Goal: Information Seeking & Learning: Learn about a topic

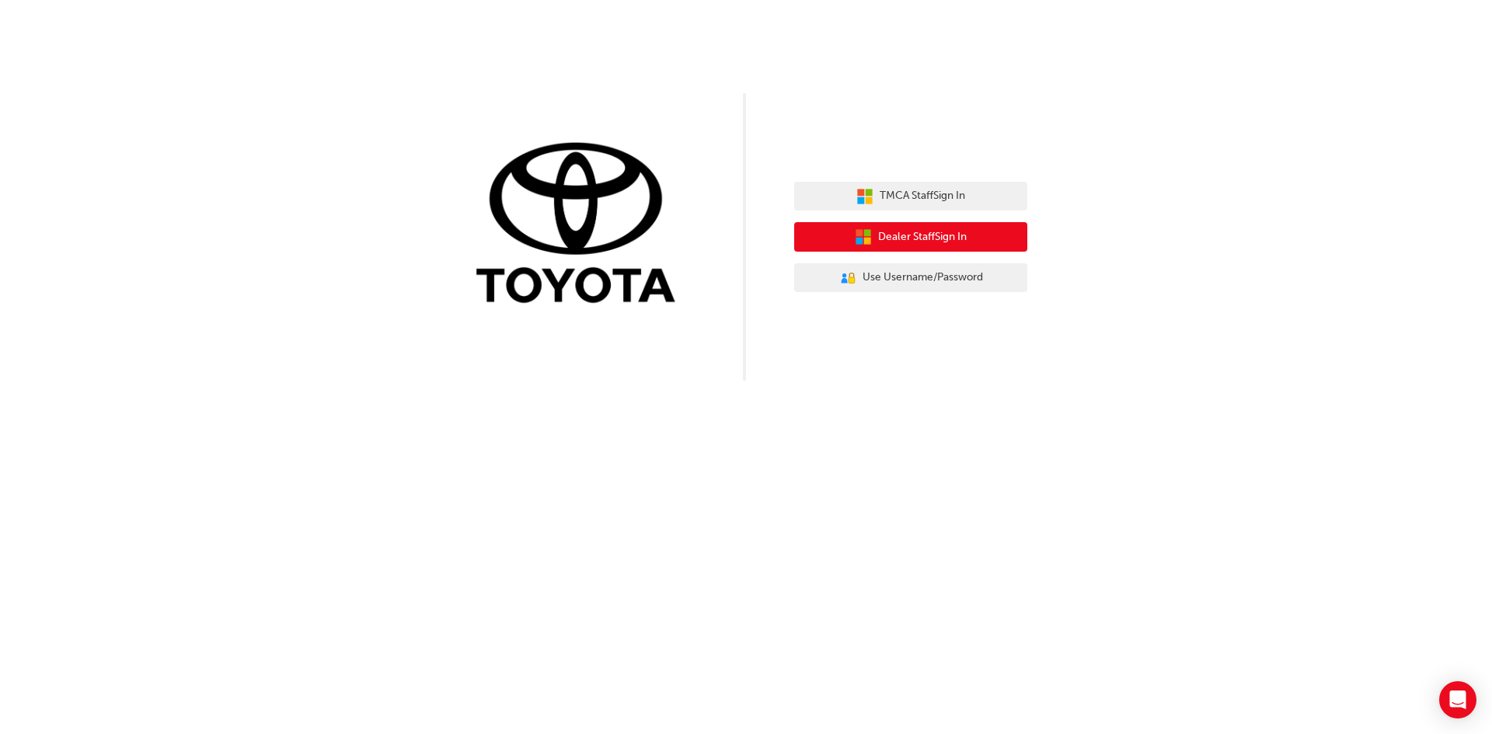
click at [914, 237] on span "Dealer Staff Sign In" at bounding box center [922, 237] width 89 height 18
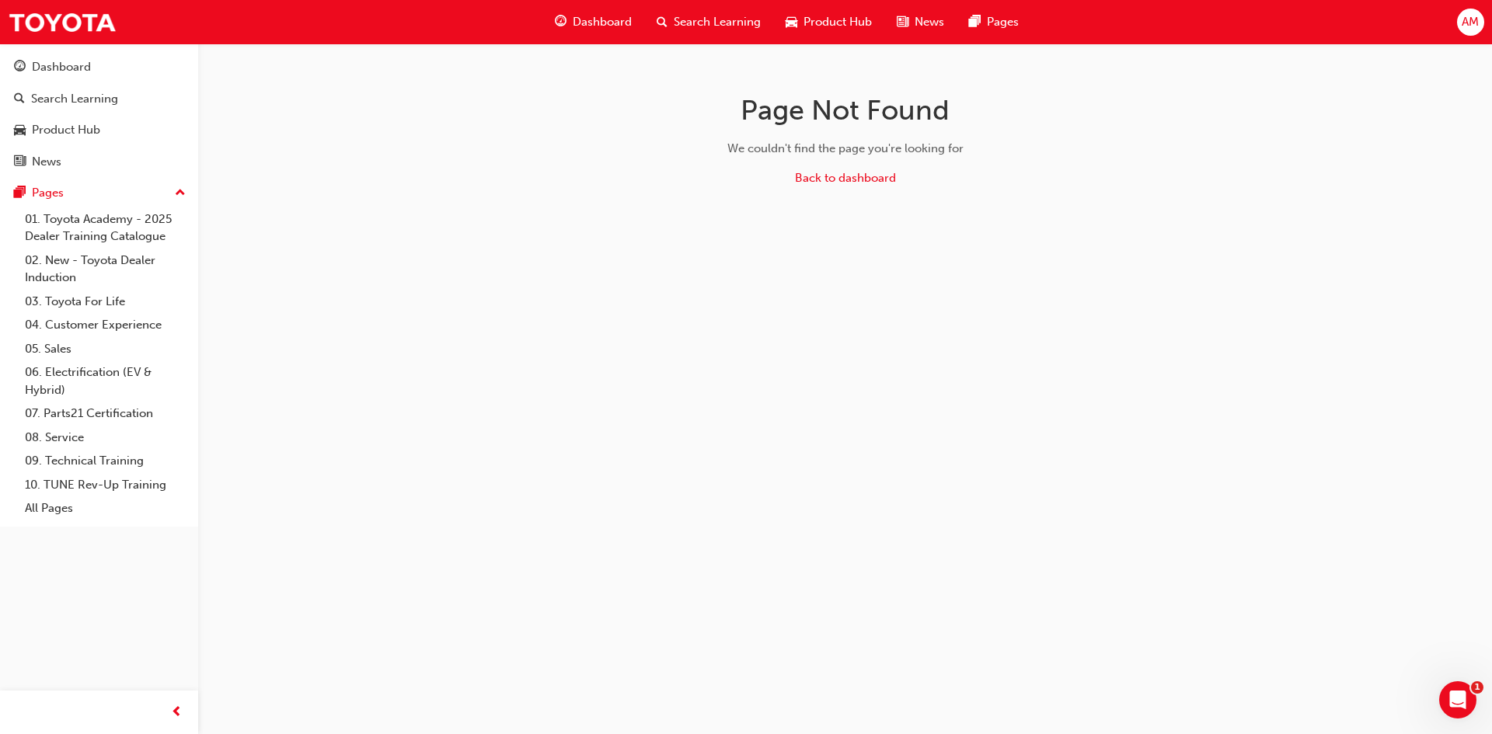
click at [619, 17] on span "Dashboard" at bounding box center [602, 22] width 59 height 18
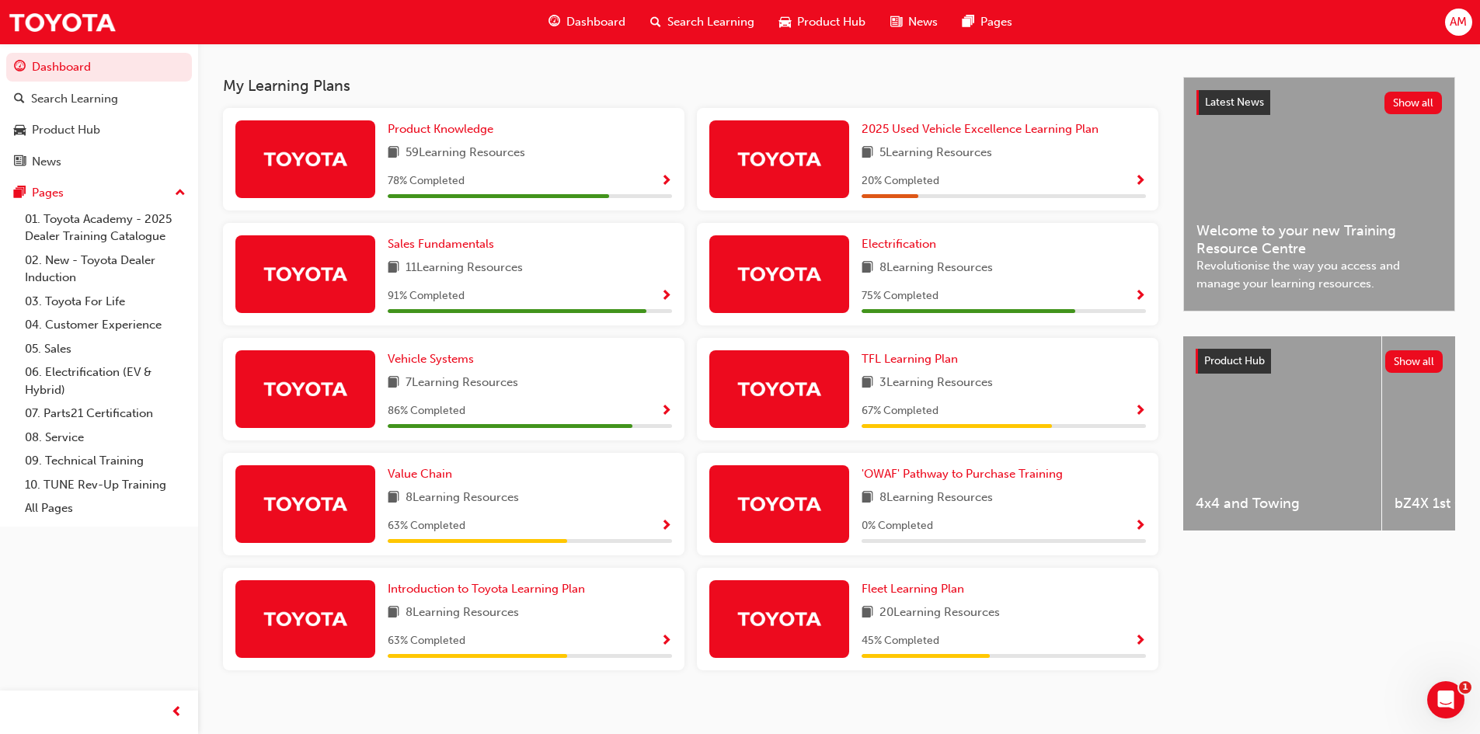
scroll to position [337, 0]
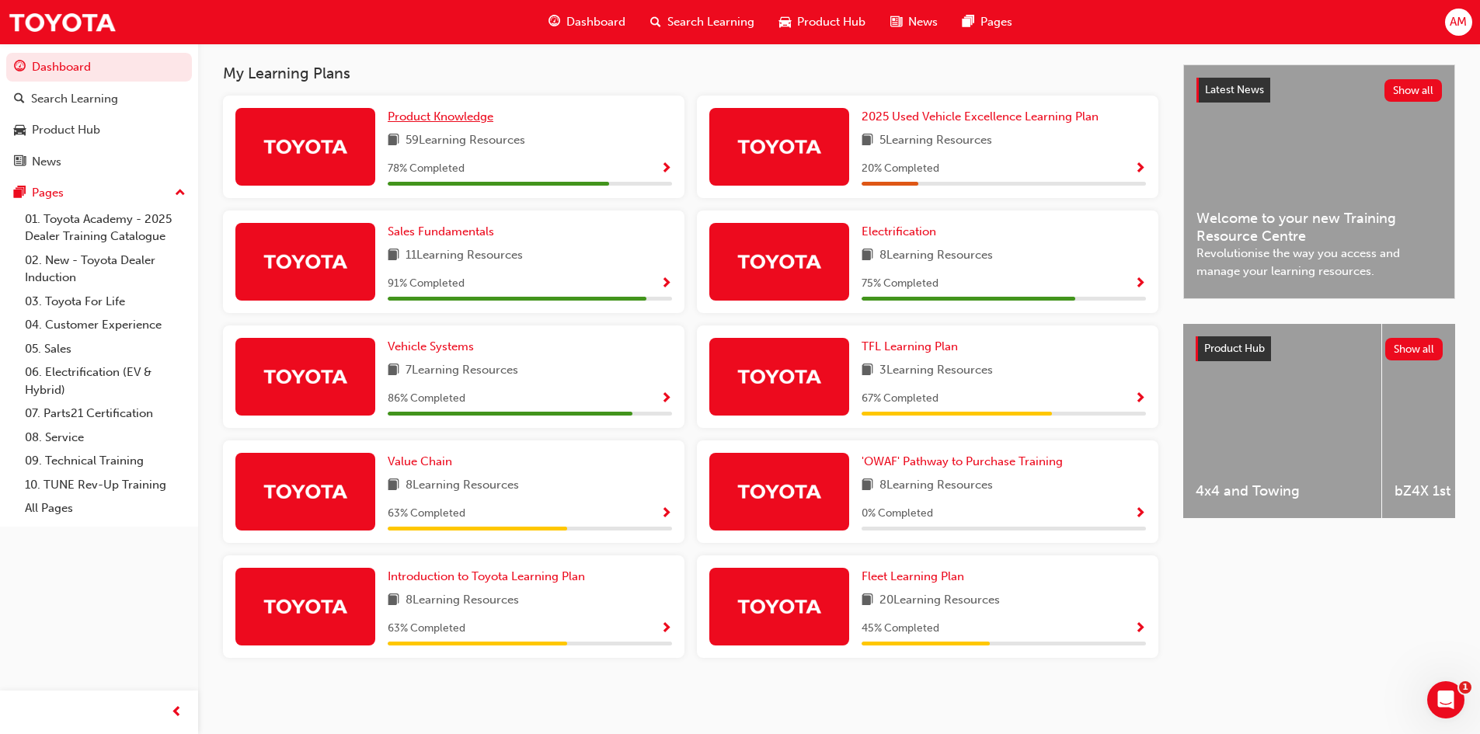
click at [437, 120] on span "Product Knowledge" at bounding box center [441, 117] width 106 height 14
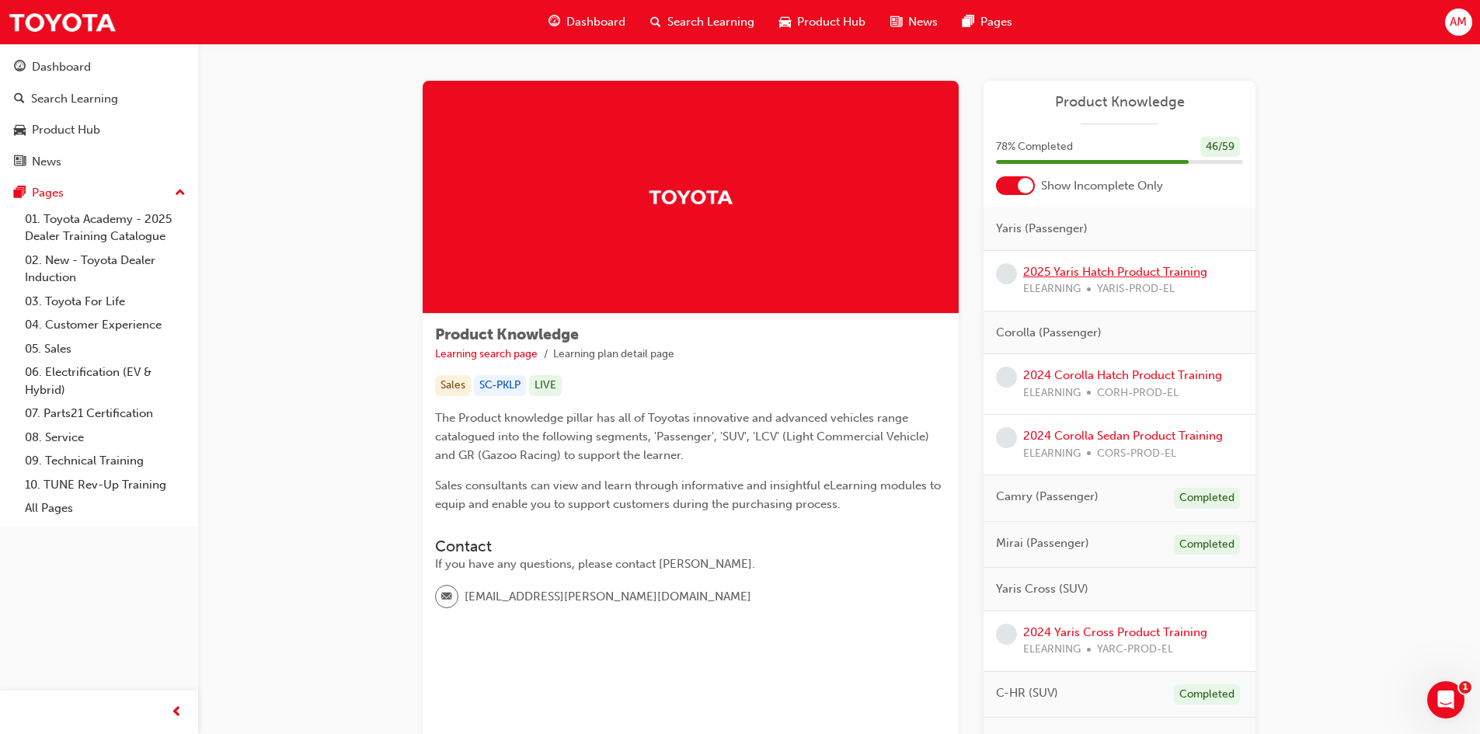
click at [1128, 275] on link "2025 Yaris Hatch Product Training" at bounding box center [1115, 272] width 184 height 14
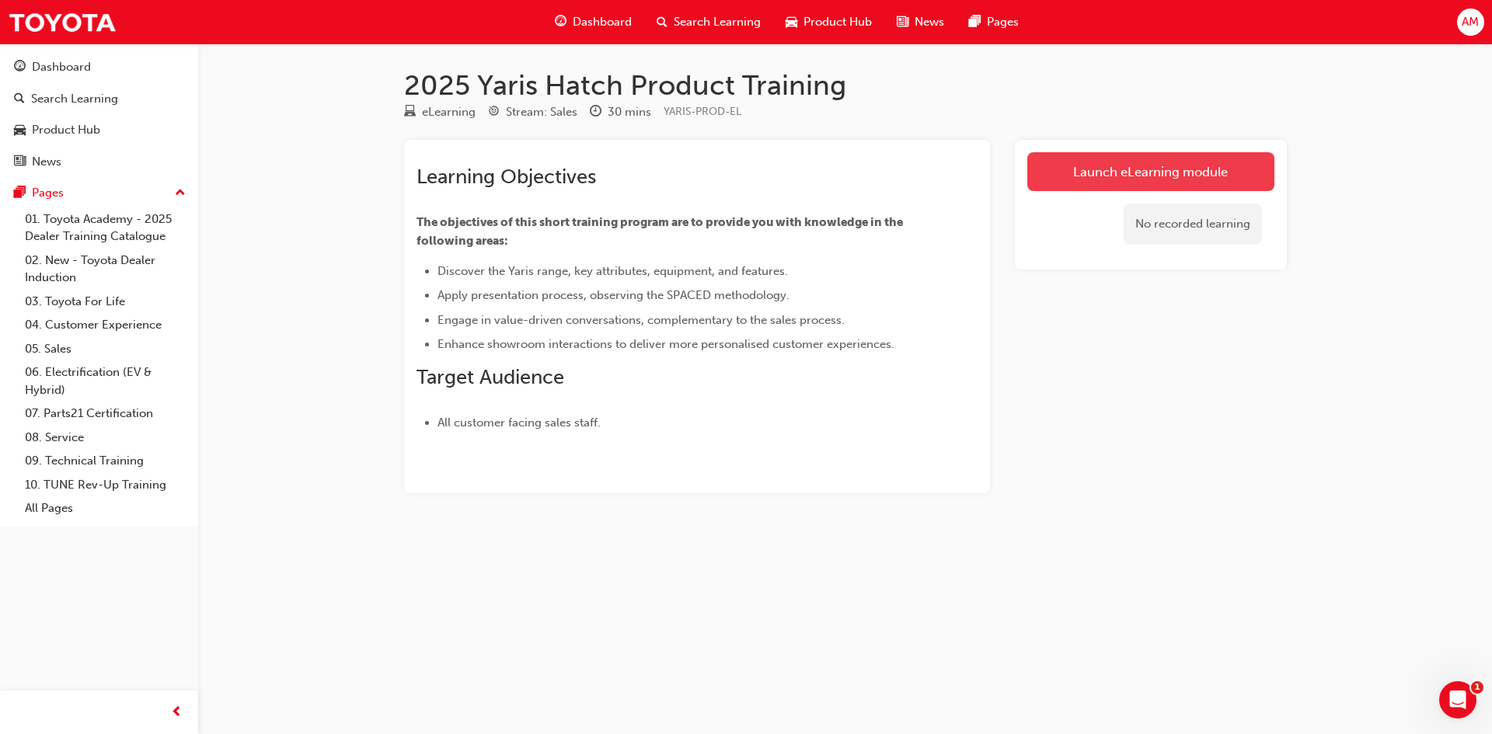
click at [1099, 169] on link "Launch eLearning module" at bounding box center [1150, 171] width 247 height 39
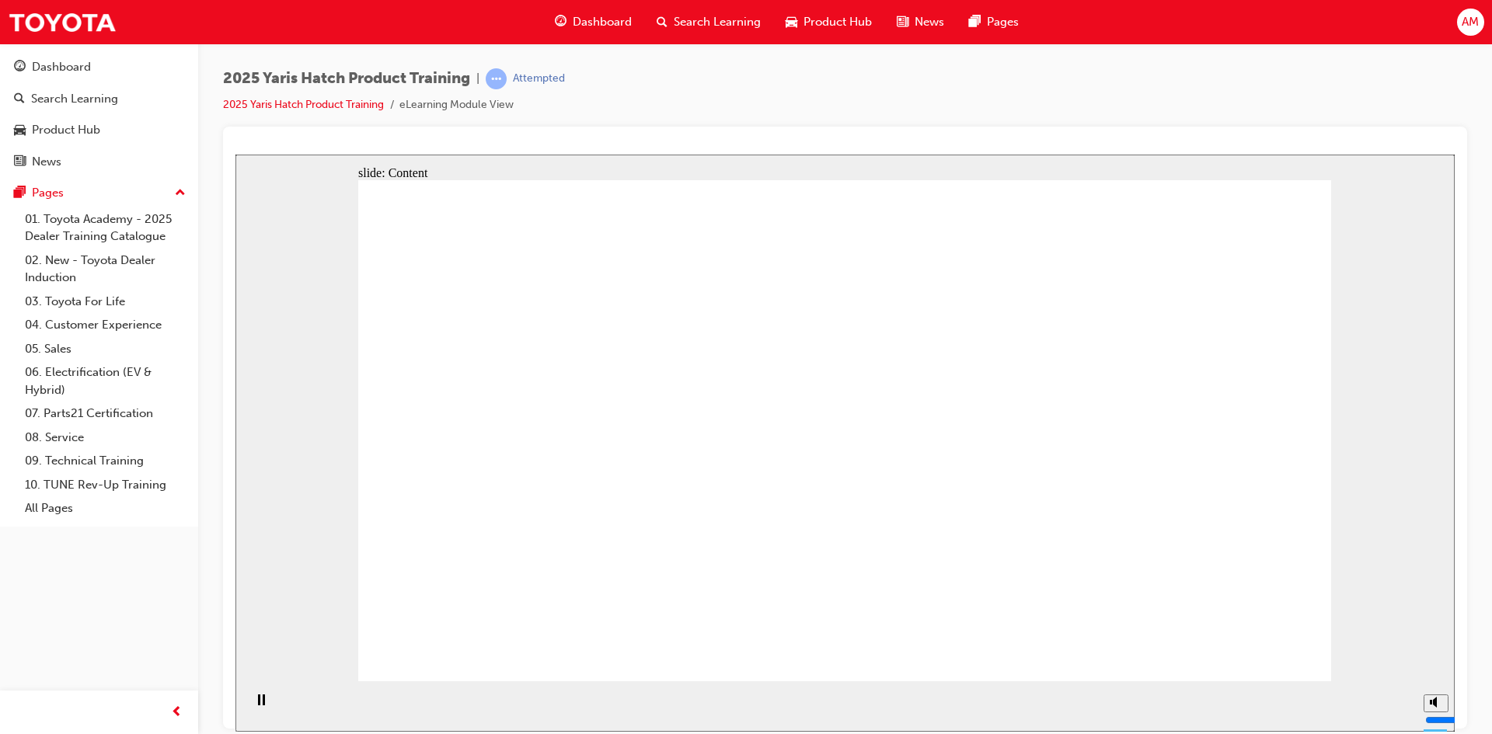
click at [1442, 653] on button "Mute (Ctrl+Alt+M)" at bounding box center [1435, 645] width 25 height 18
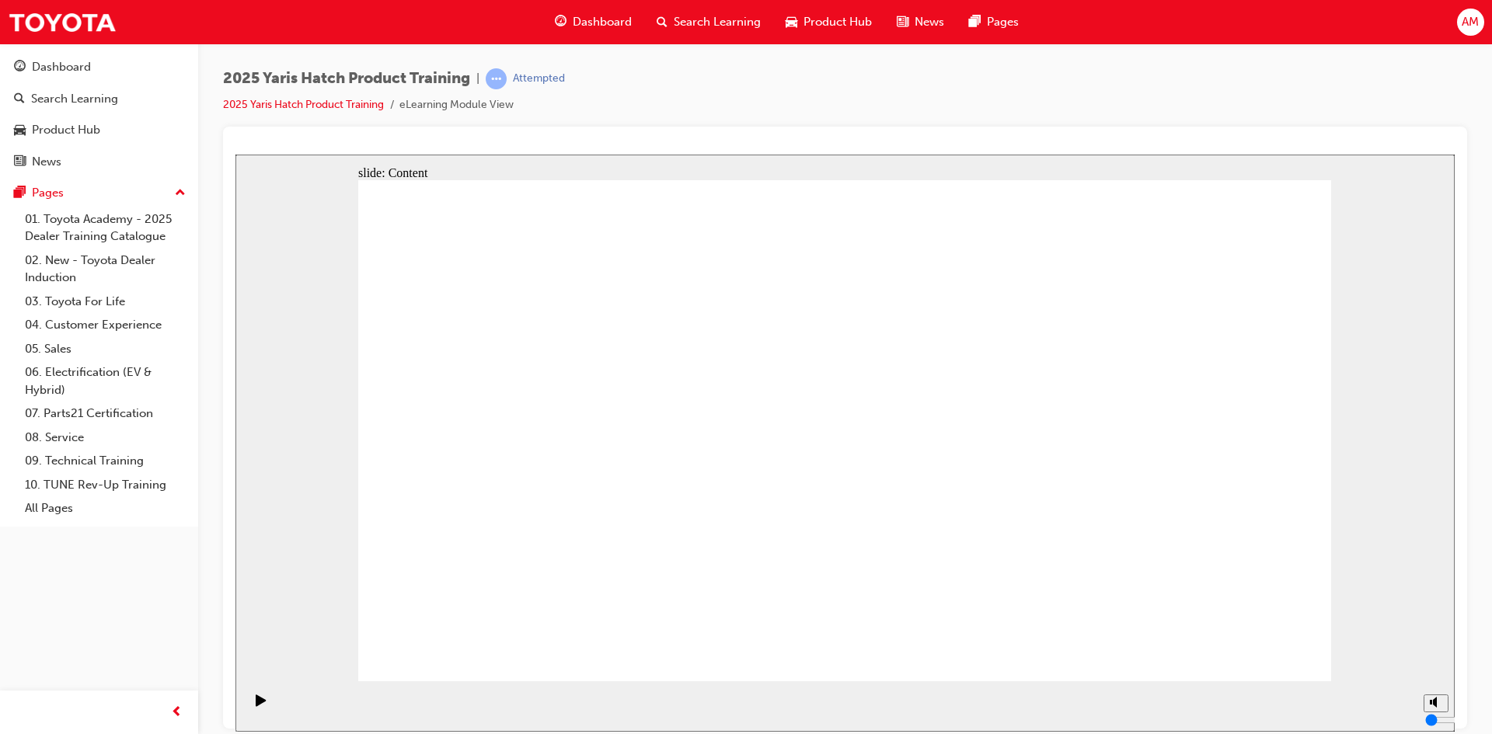
click at [1436, 649] on icon "Unmute (Ctrl+Alt+M)" at bounding box center [1436, 643] width 12 height 11
click at [1436, 649] on icon "Mute (Ctrl+Alt+M)" at bounding box center [1436, 643] width 12 height 11
type input "0"
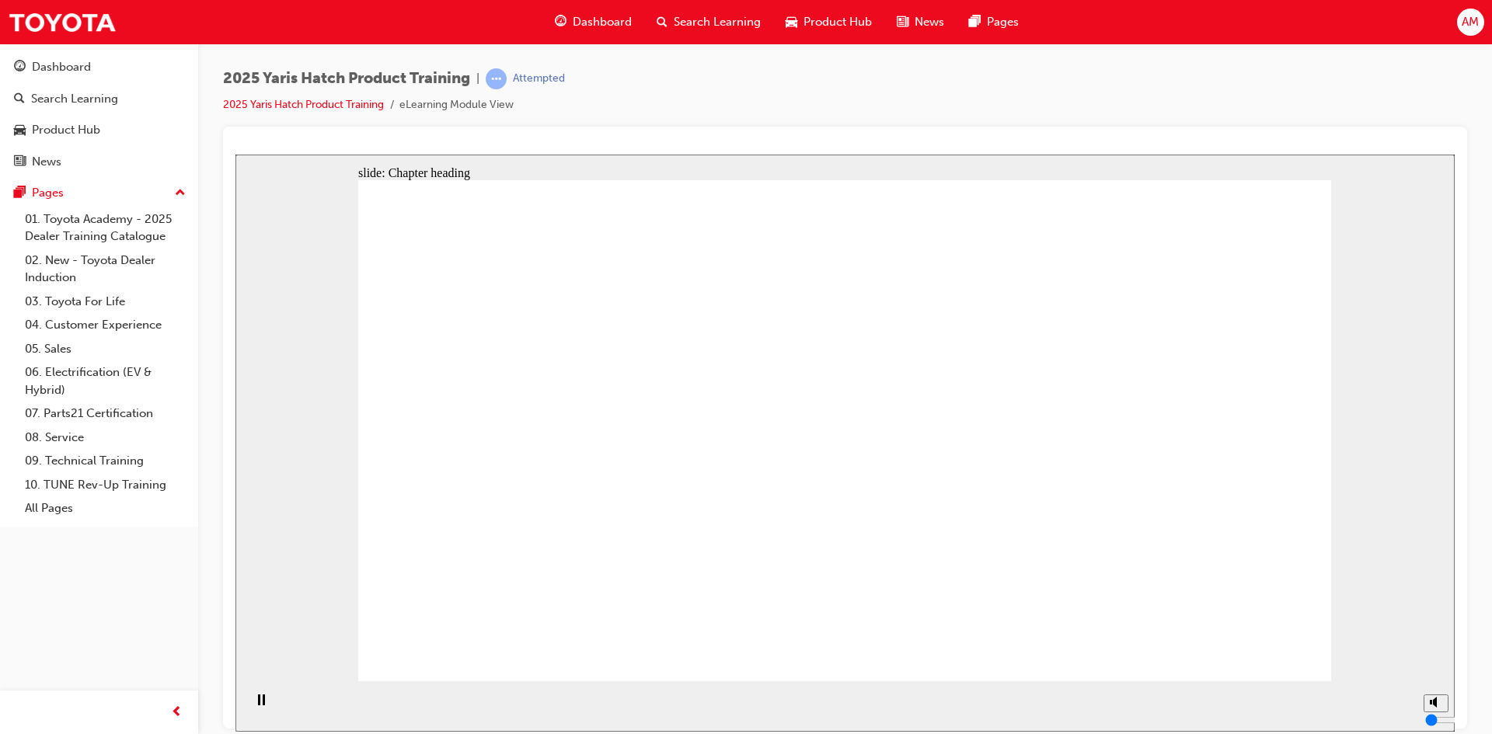
drag, startPoint x: 1278, startPoint y: 632, endPoint x: 1252, endPoint y: 643, distance: 28.9
drag, startPoint x: 799, startPoint y: 408, endPoint x: 817, endPoint y: 423, distance: 23.7
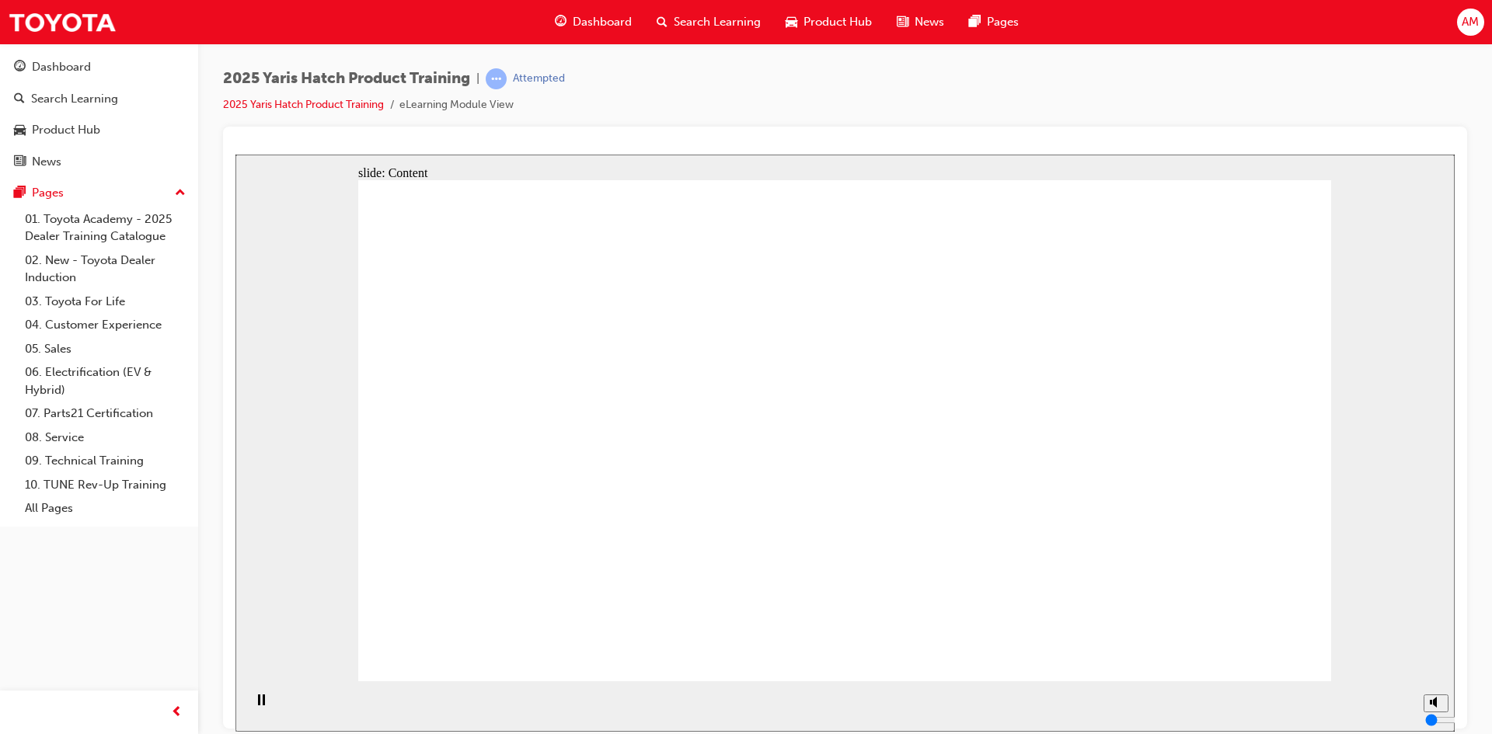
drag, startPoint x: 969, startPoint y: 556, endPoint x: 980, endPoint y: 557, distance: 10.9
drag, startPoint x: 1012, startPoint y: 558, endPoint x: 1040, endPoint y: 558, distance: 28.0
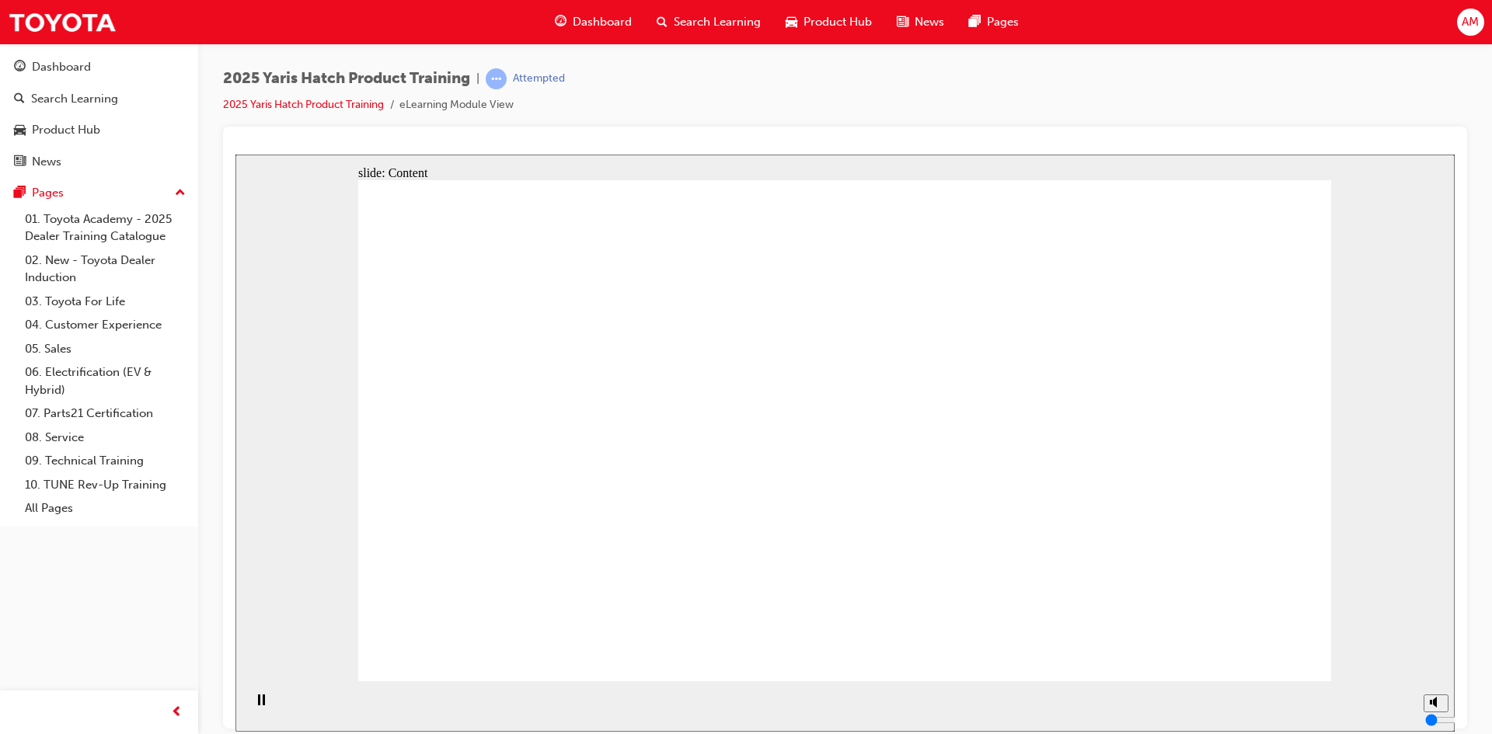
drag, startPoint x: 1134, startPoint y: 558, endPoint x: 1157, endPoint y: 558, distance: 22.5
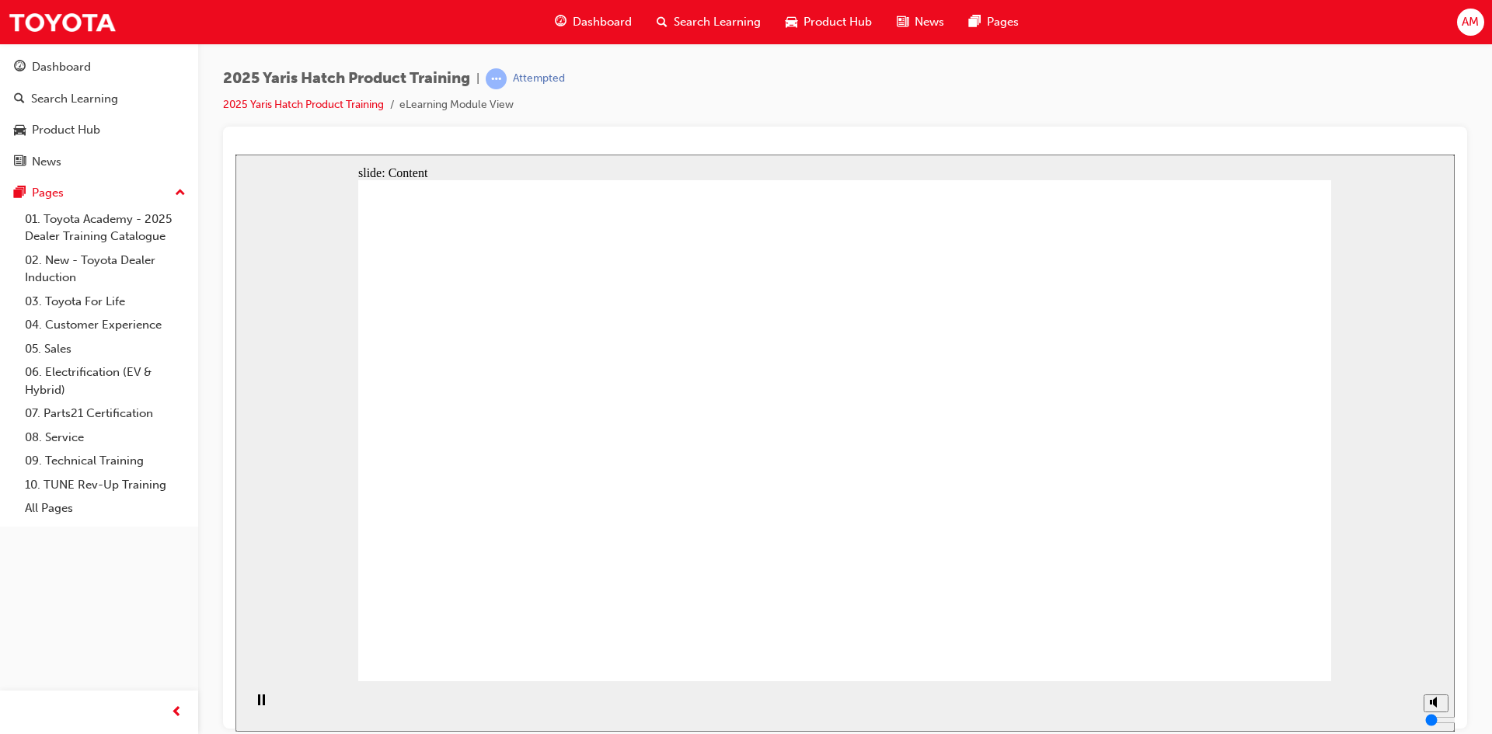
drag, startPoint x: 1237, startPoint y: 553, endPoint x: 1261, endPoint y: 552, distance: 24.1
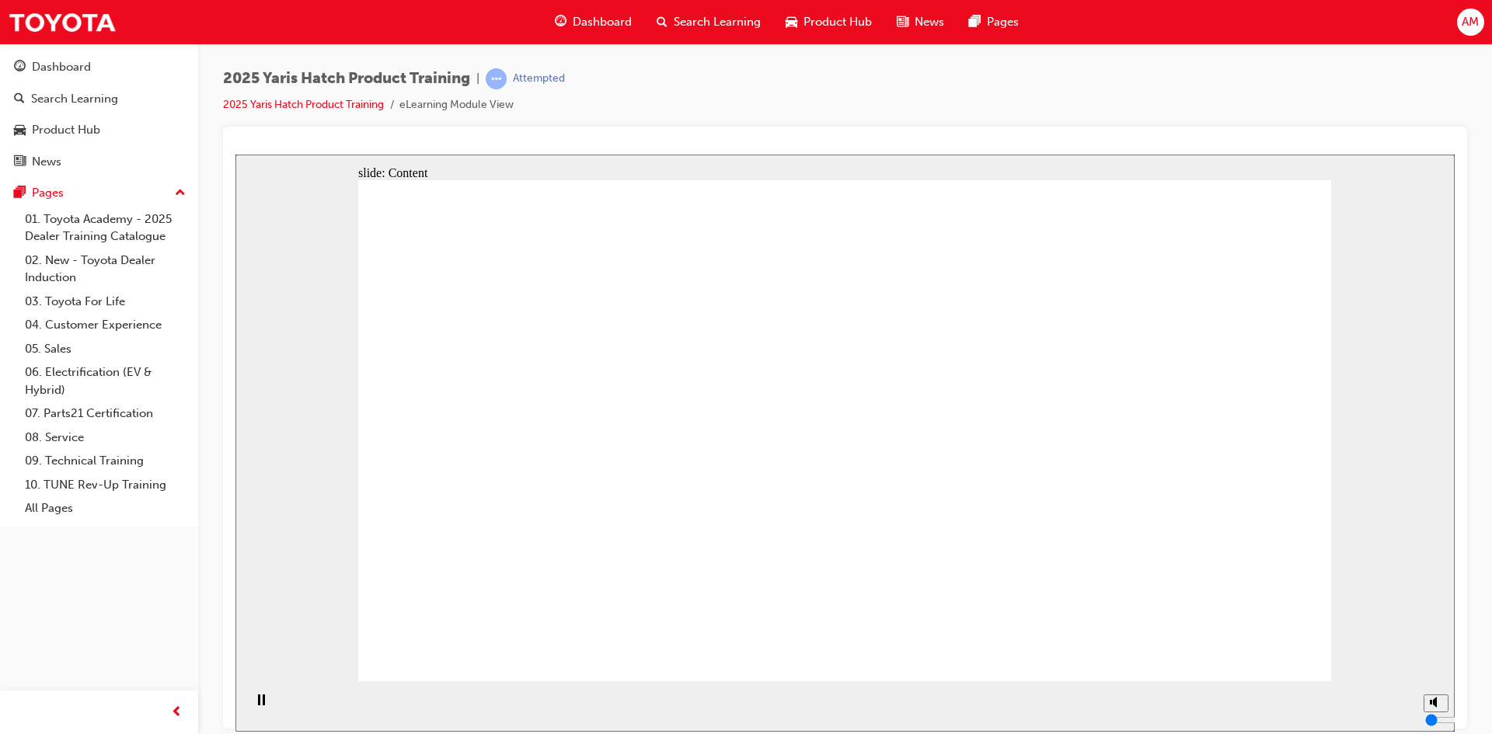
drag, startPoint x: 1271, startPoint y: 645, endPoint x: 1257, endPoint y: 591, distance: 55.4
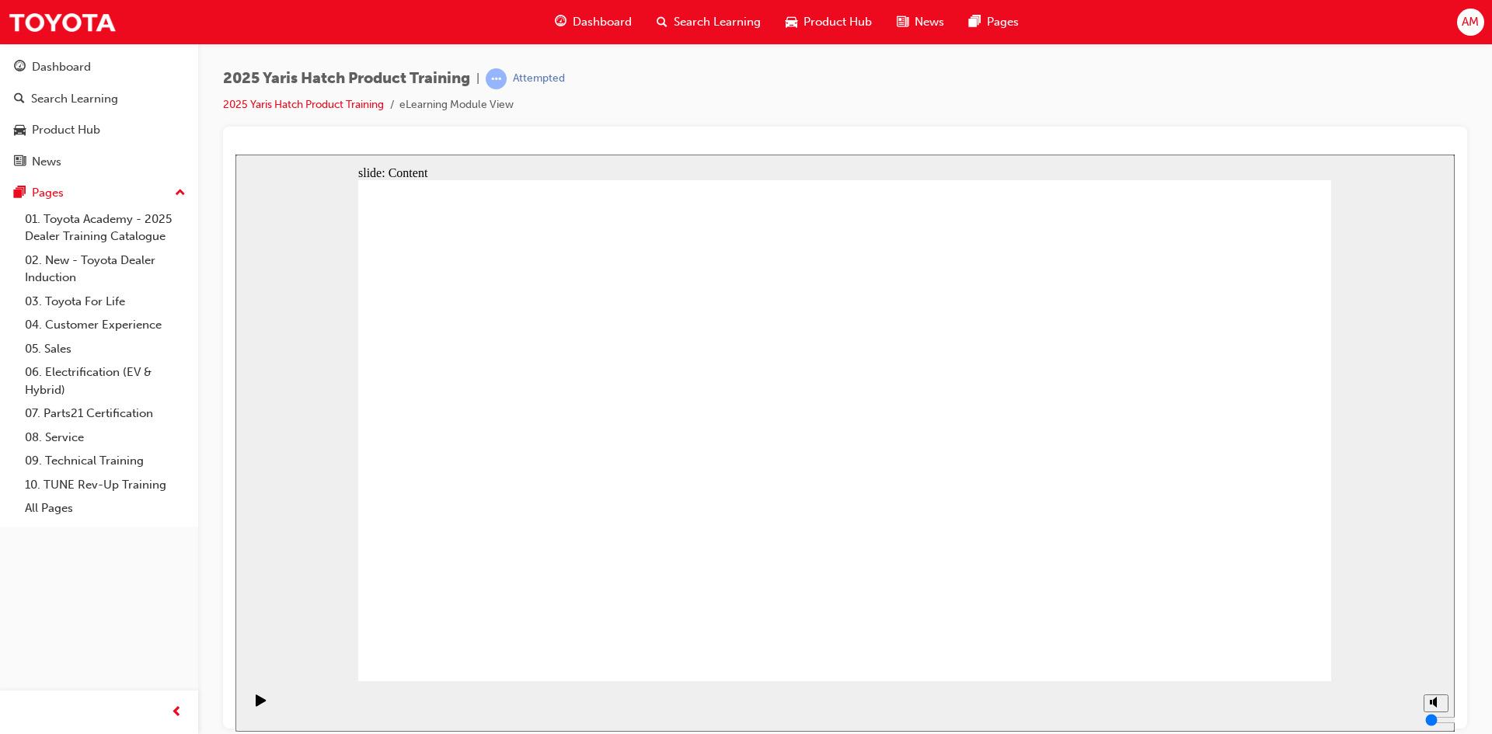
drag, startPoint x: 1124, startPoint y: 416, endPoint x: 1136, endPoint y: 416, distance: 11.7
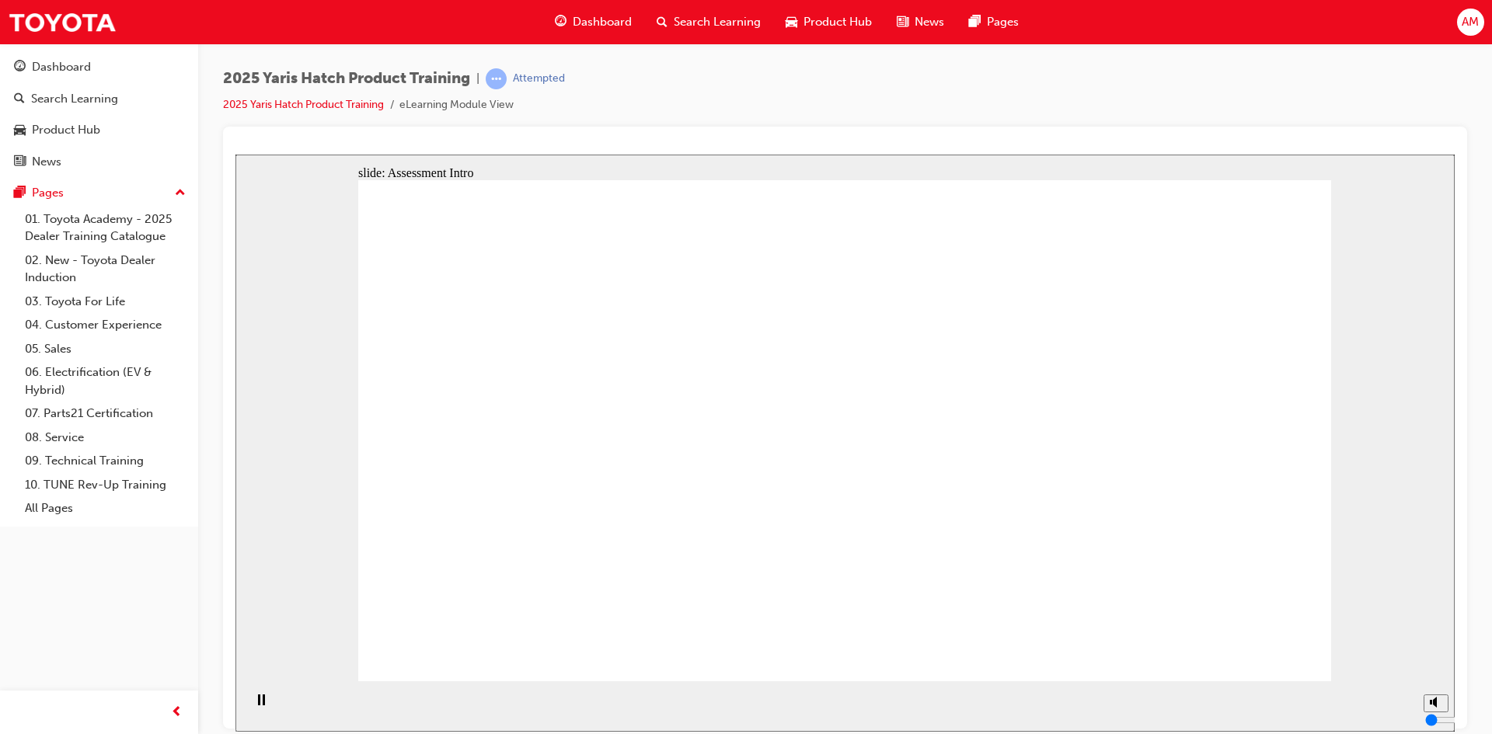
radio input "true"
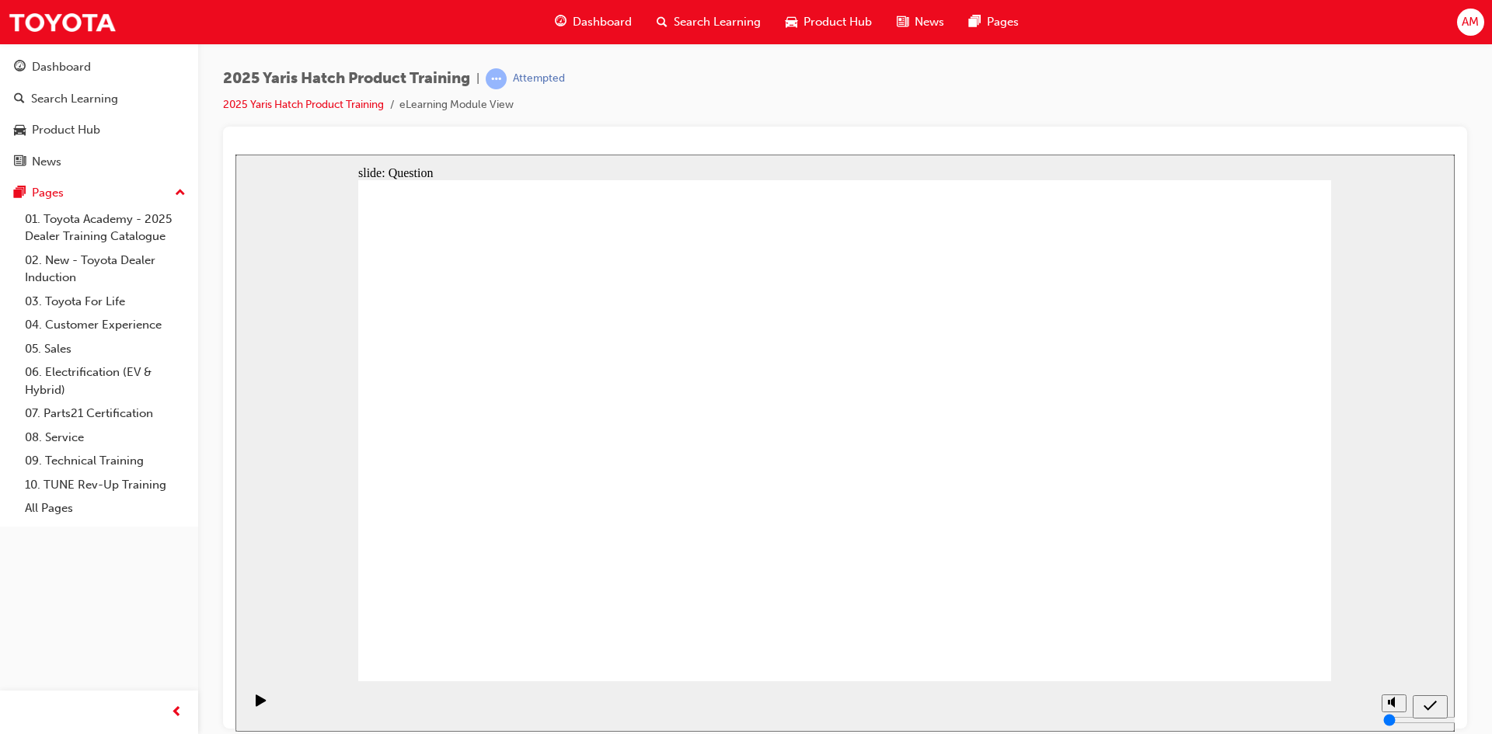
radio input "true"
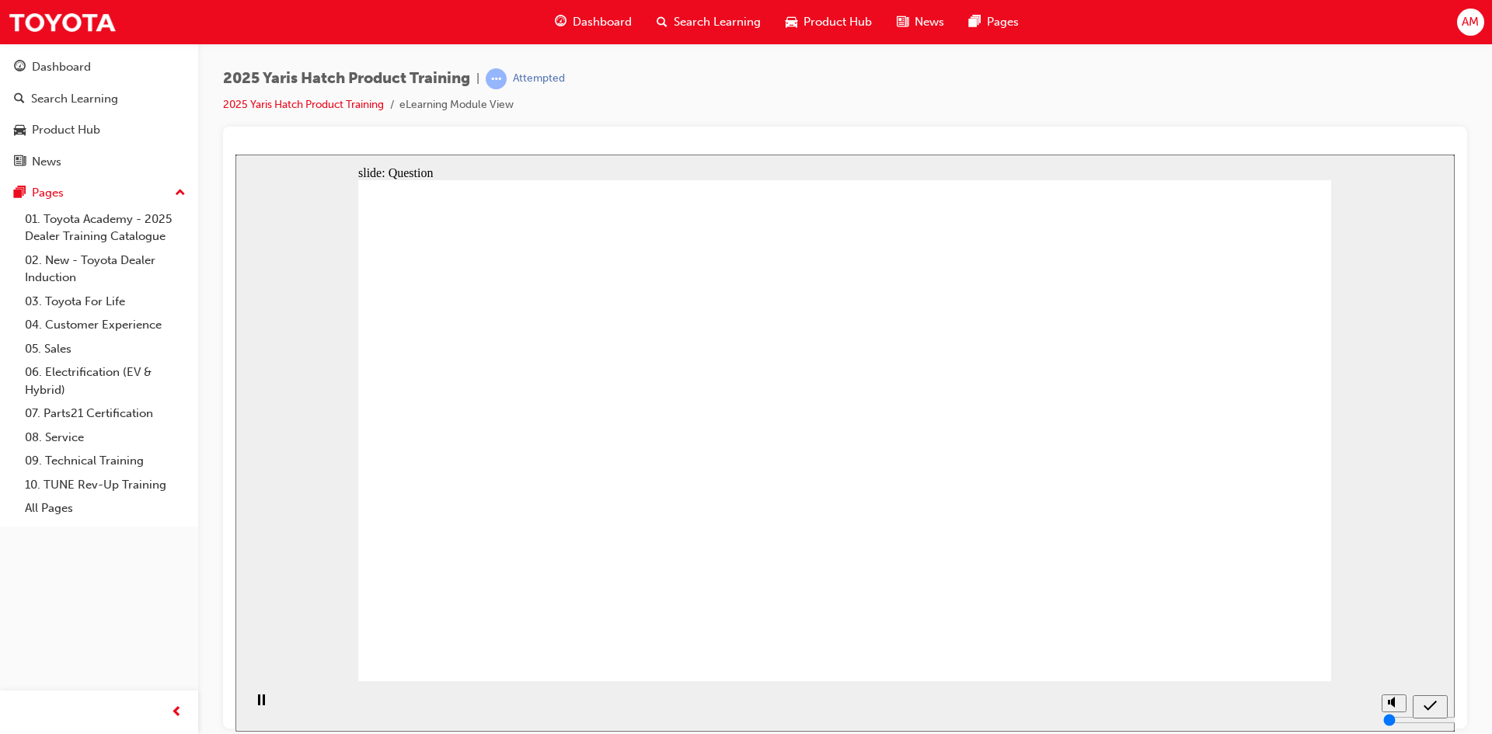
radio input "true"
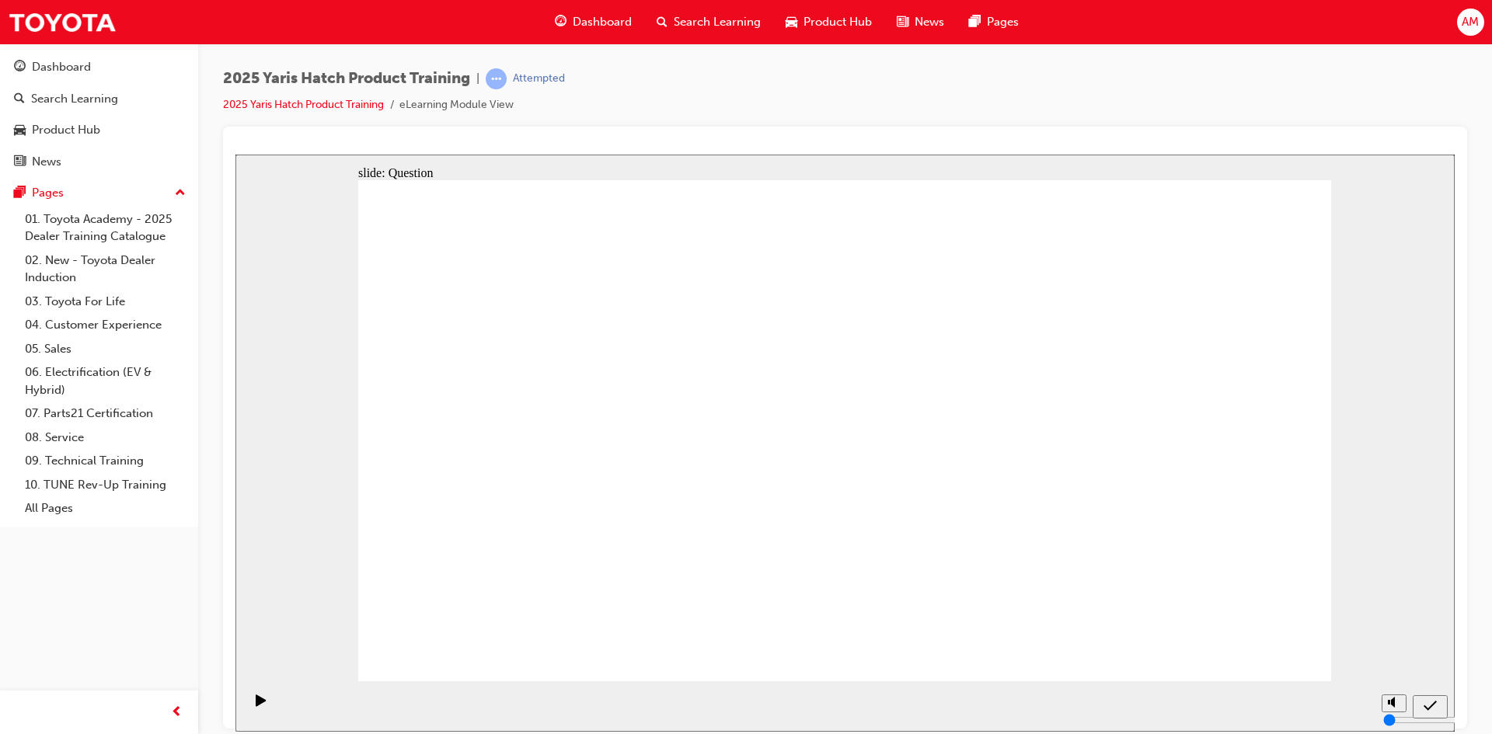
radio input "false"
radio input "true"
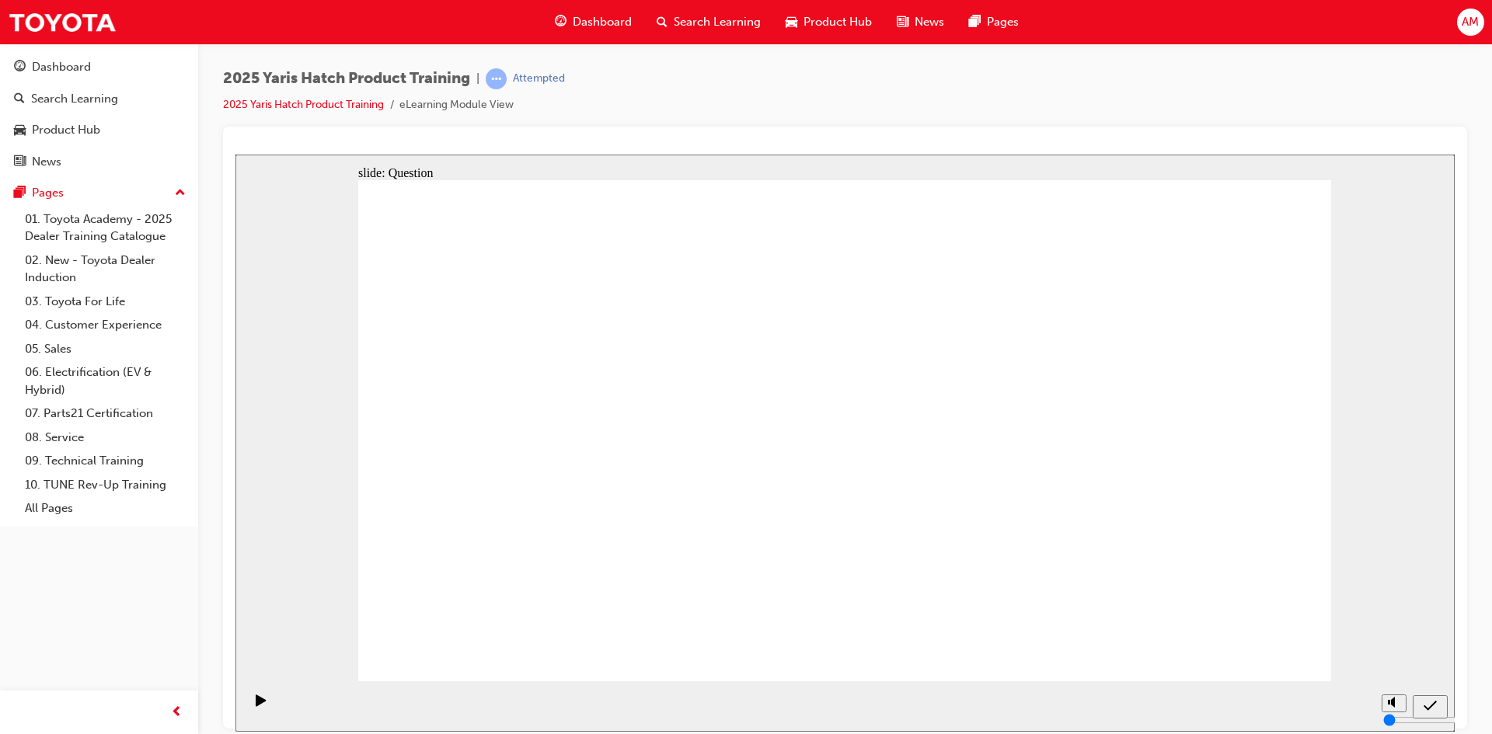
drag, startPoint x: 490, startPoint y: 542, endPoint x: 486, endPoint y: 448, distance: 94.8
drag, startPoint x: 688, startPoint y: 398, endPoint x: 499, endPoint y: 551, distance: 243.7
drag, startPoint x: 1008, startPoint y: 419, endPoint x: 685, endPoint y: 556, distance: 350.6
drag, startPoint x: 878, startPoint y: 444, endPoint x: 1031, endPoint y: 565, distance: 195.2
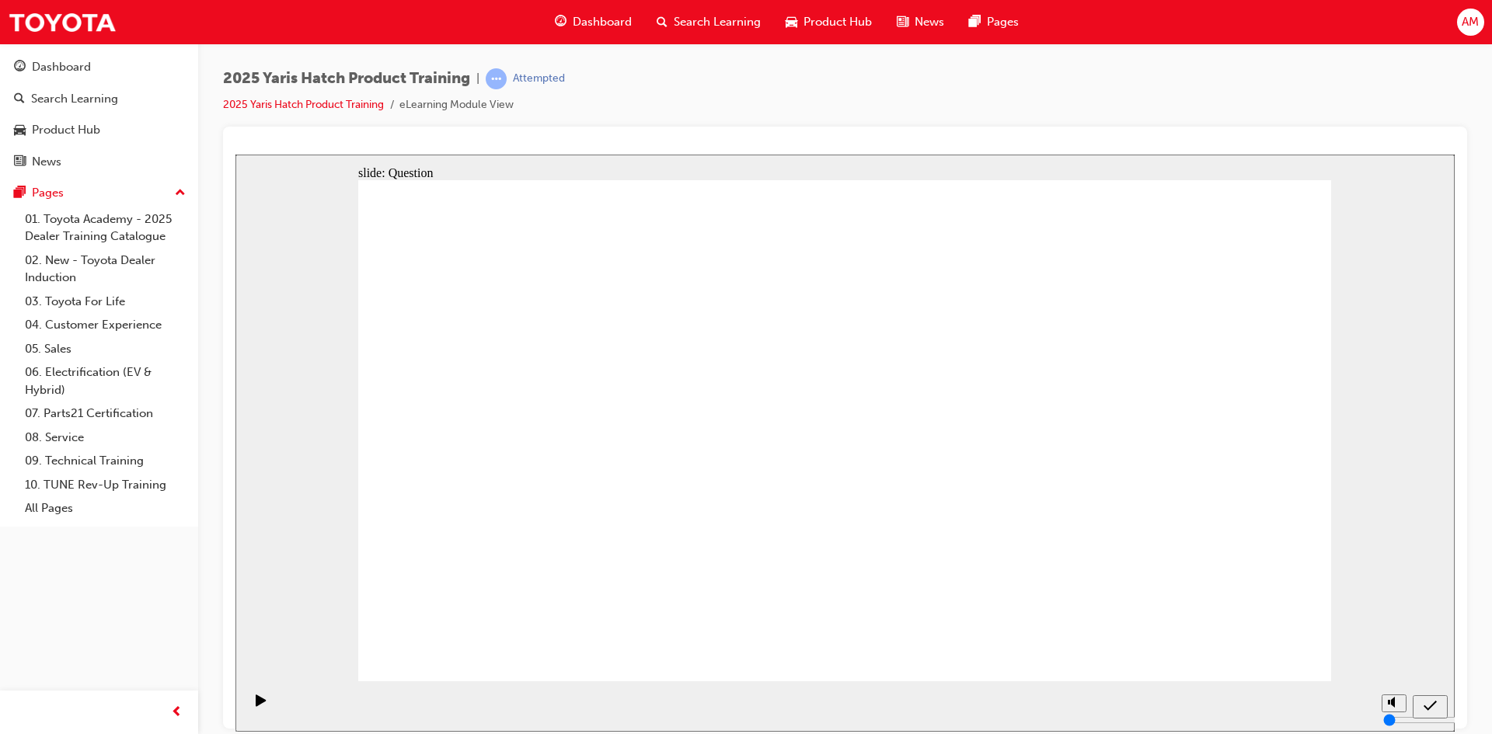
drag, startPoint x: 463, startPoint y: 451, endPoint x: 1153, endPoint y: 586, distance: 703.1
drag, startPoint x: 1190, startPoint y: 423, endPoint x: 851, endPoint y: 563, distance: 366.2
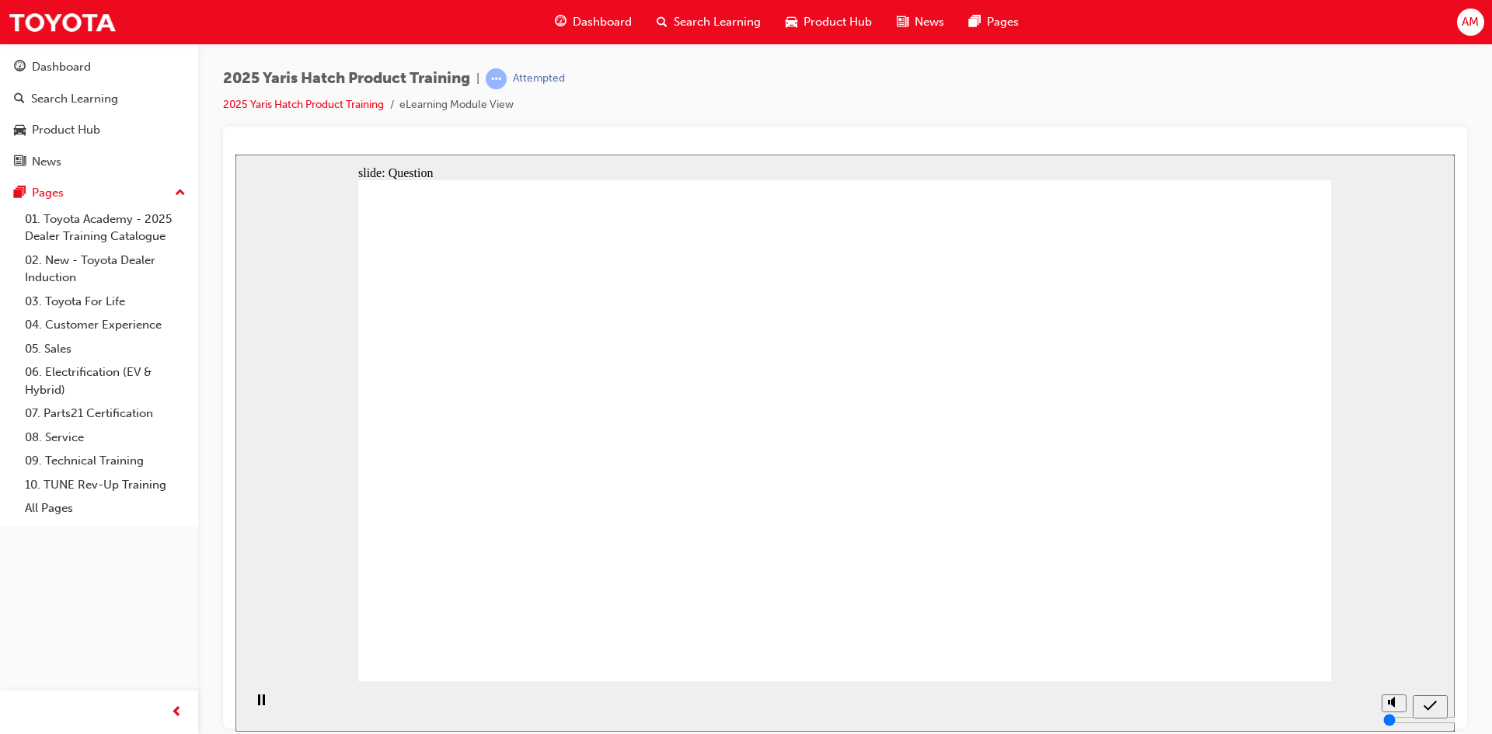
radio input "true"
drag, startPoint x: 1091, startPoint y: 374, endPoint x: 1144, endPoint y: 422, distance: 71.5
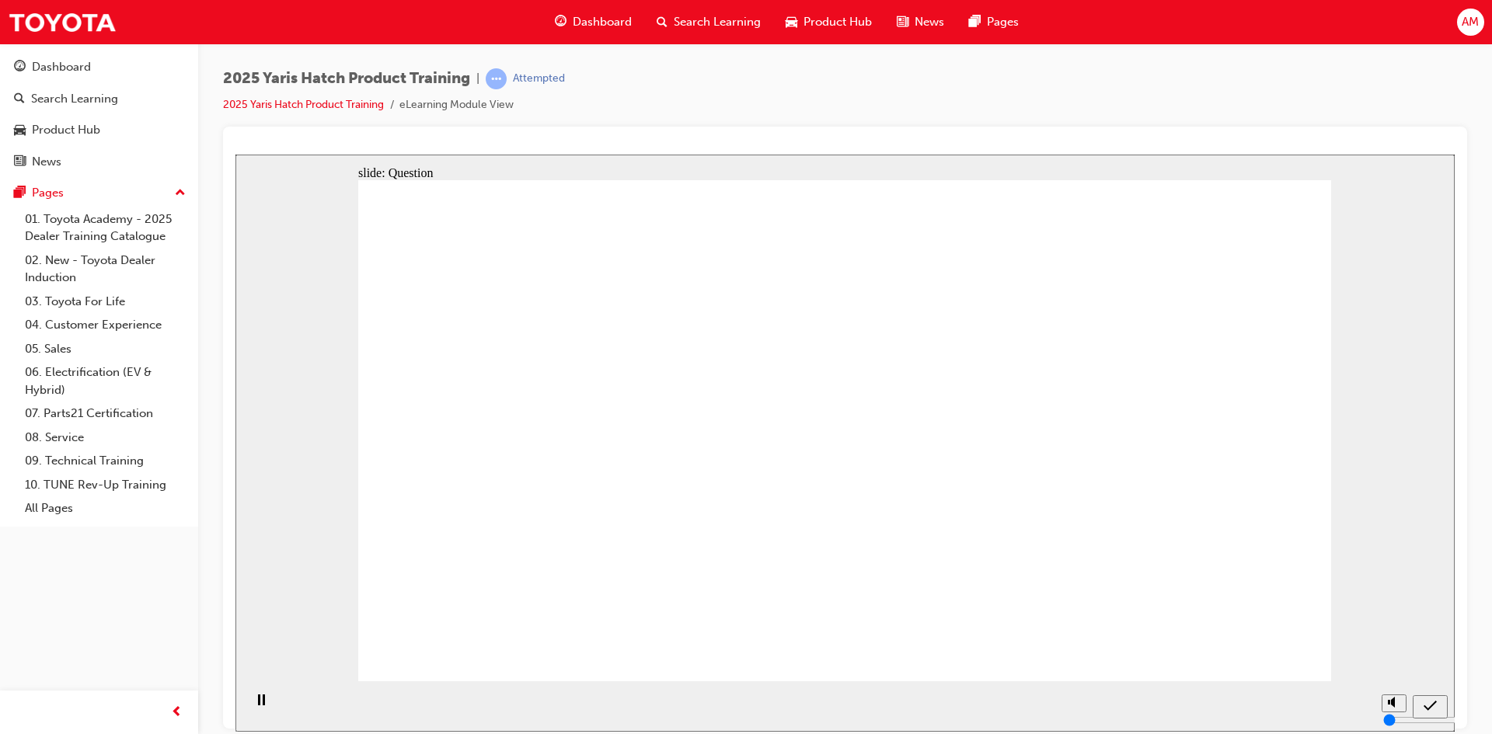
radio input "true"
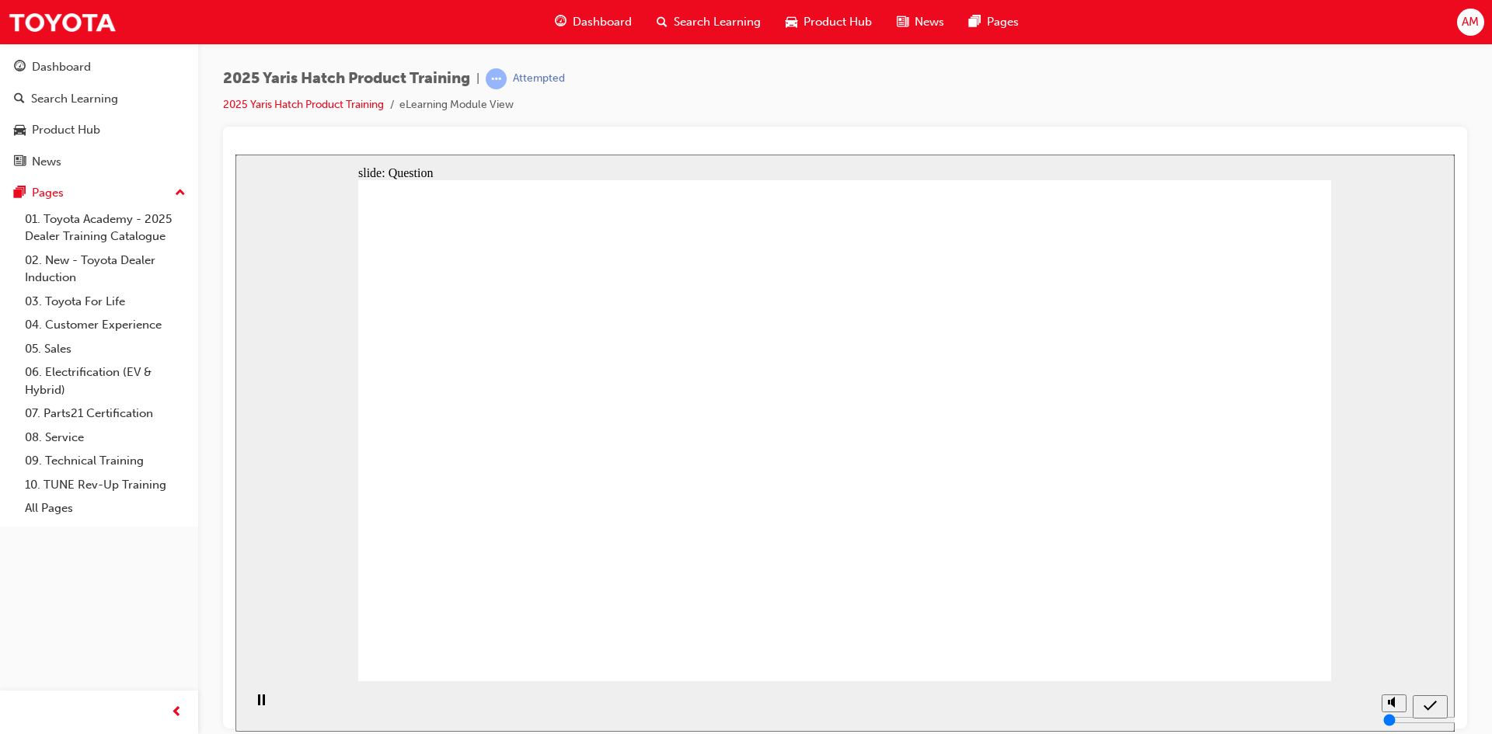
radio input "true"
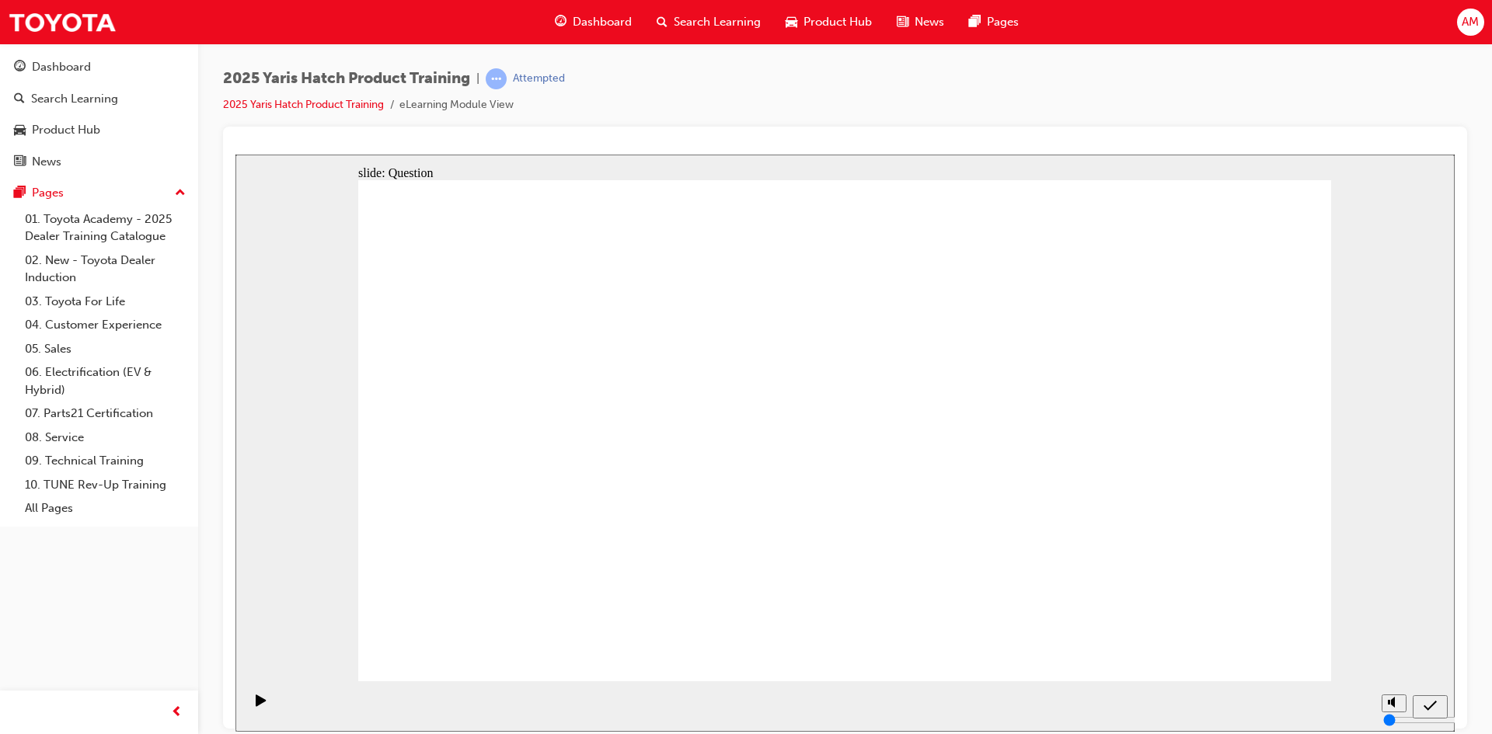
drag, startPoint x: 666, startPoint y: 397, endPoint x: 479, endPoint y: 544, distance: 238.0
drag, startPoint x: 1010, startPoint y: 379, endPoint x: 676, endPoint y: 530, distance: 366.5
drag, startPoint x: 1168, startPoint y: 397, endPoint x: 852, endPoint y: 534, distance: 343.8
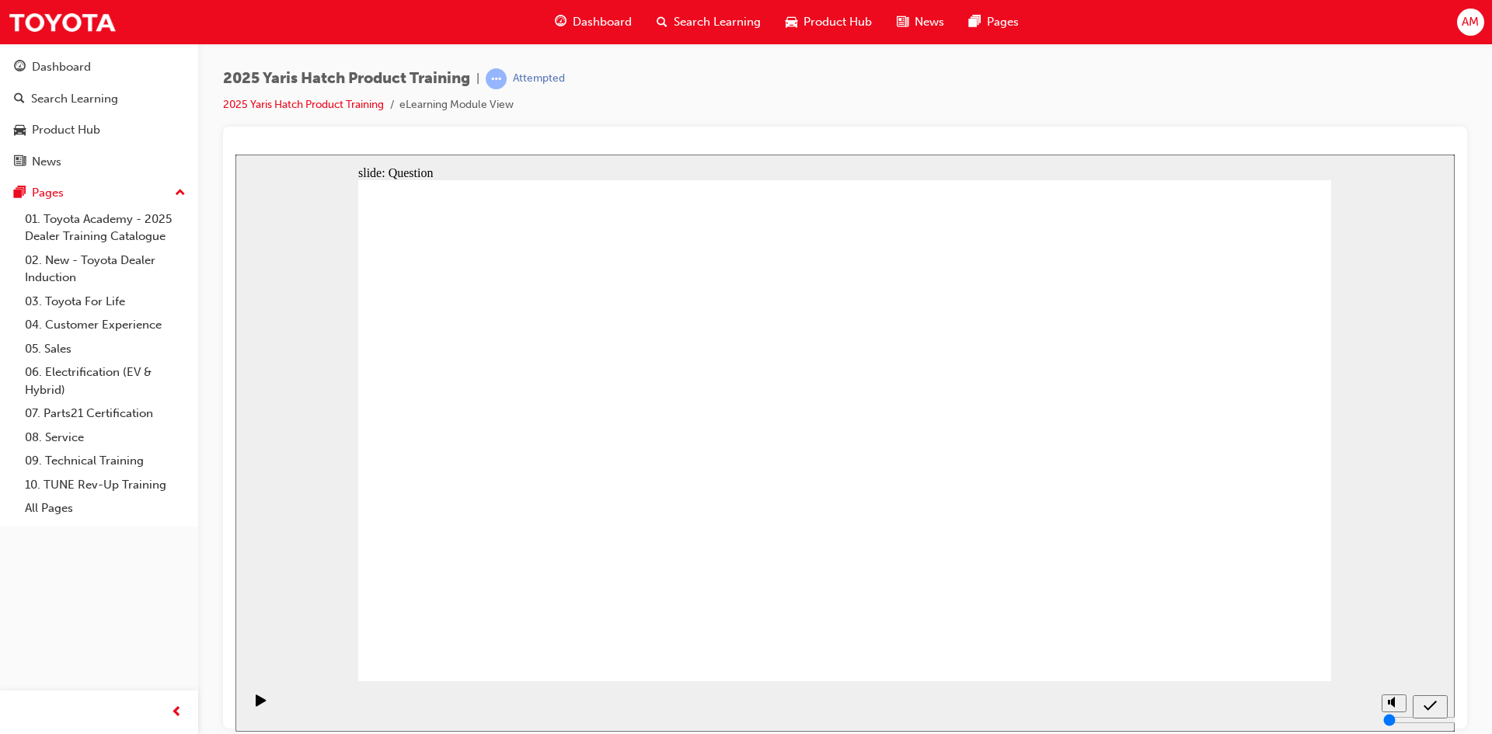
drag, startPoint x: 840, startPoint y: 411, endPoint x: 1014, endPoint y: 567, distance: 233.8
drag, startPoint x: 514, startPoint y: 404, endPoint x: 1193, endPoint y: 548, distance: 694.1
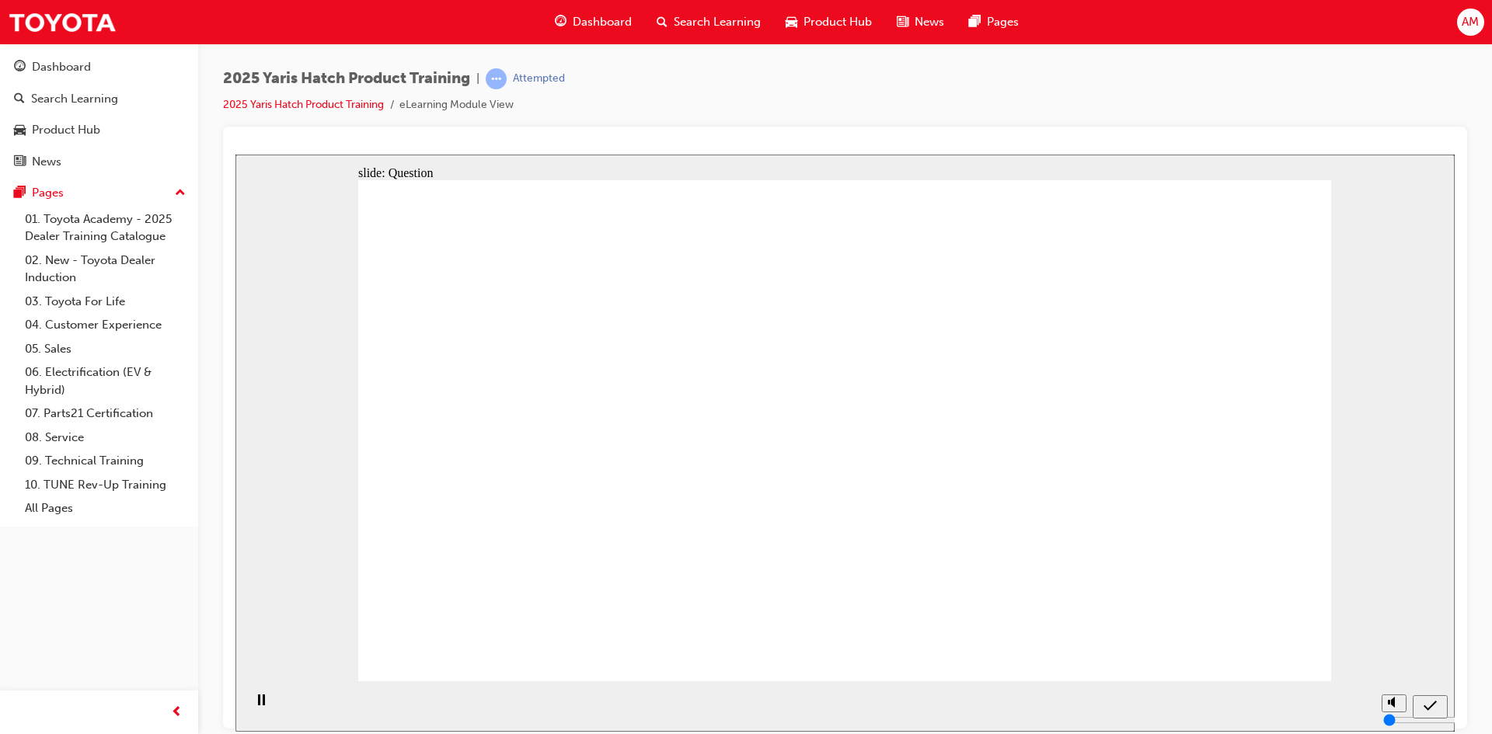
radio input "true"
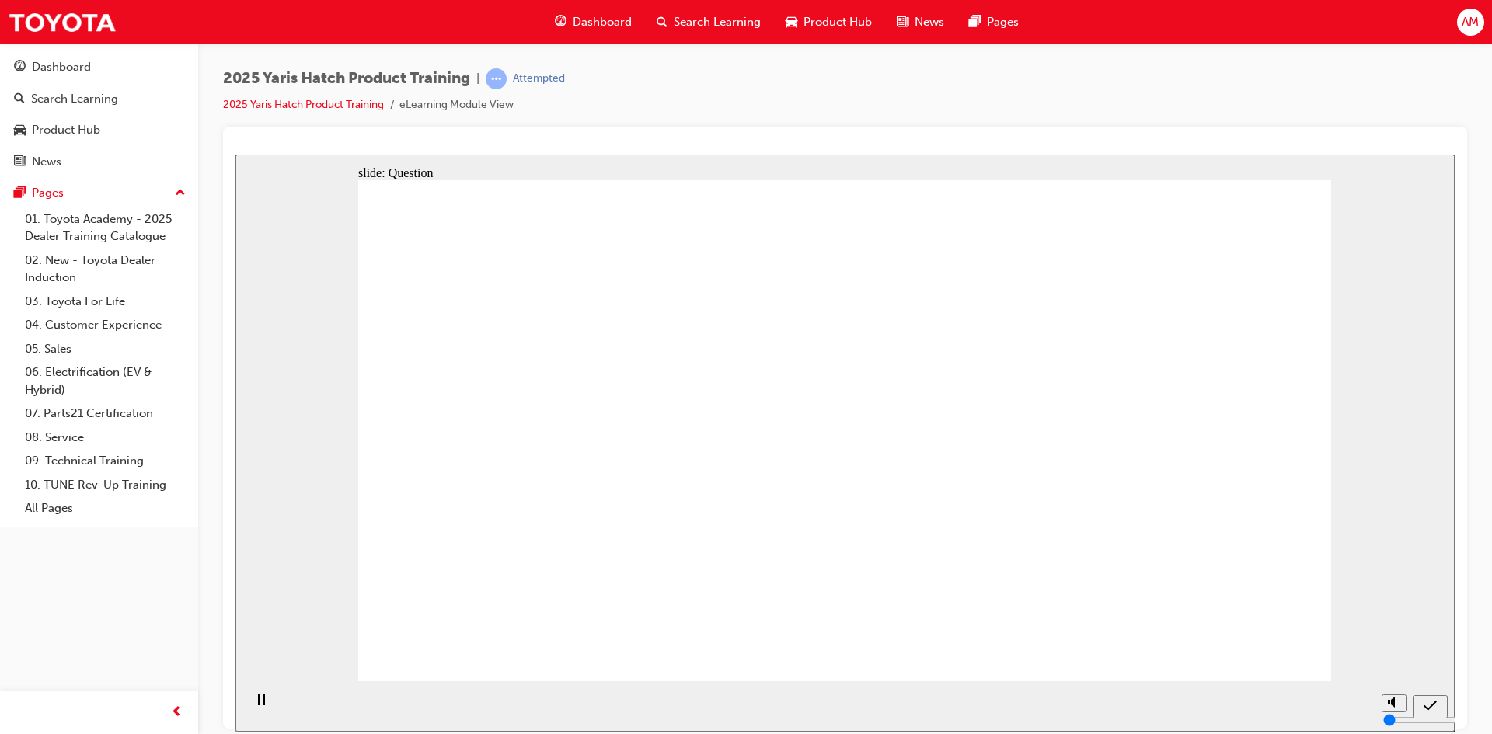
radio input "true"
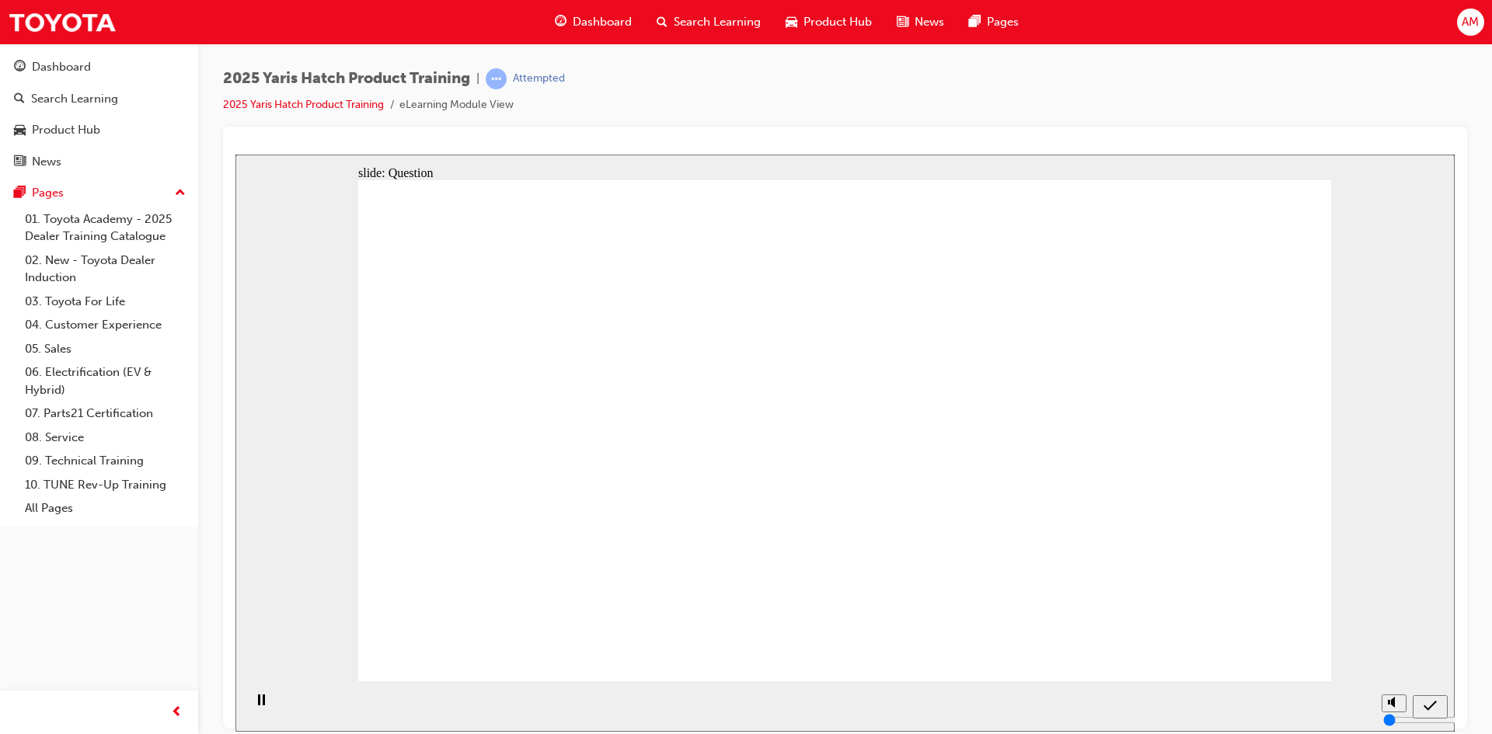
radio input "true"
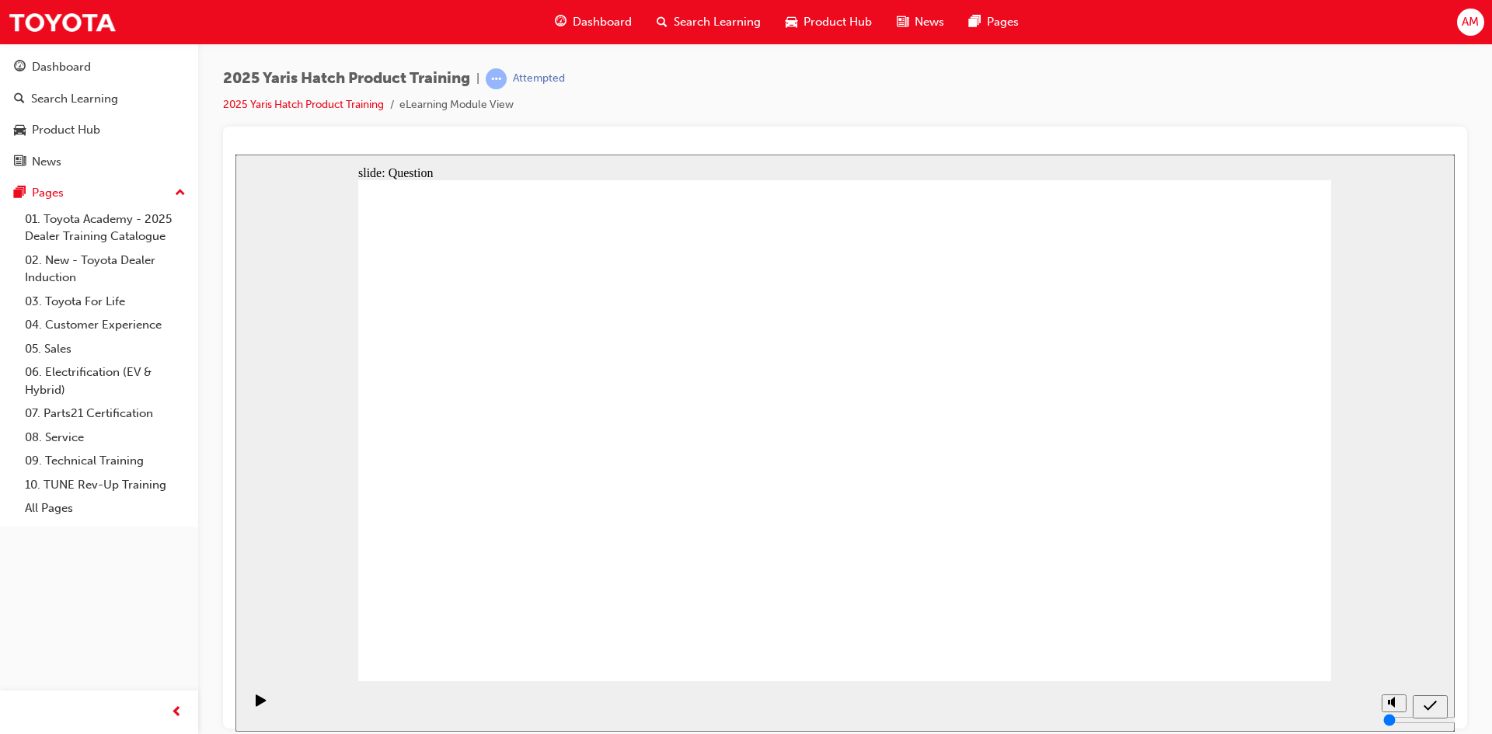
drag, startPoint x: 445, startPoint y: 394, endPoint x: 1154, endPoint y: 556, distance: 726.8
drag, startPoint x: 1011, startPoint y: 407, endPoint x: 641, endPoint y: 595, distance: 414.9
drag, startPoint x: 663, startPoint y: 404, endPoint x: 513, endPoint y: 538, distance: 201.4
drag, startPoint x: 831, startPoint y: 413, endPoint x: 1004, endPoint y: 552, distance: 222.1
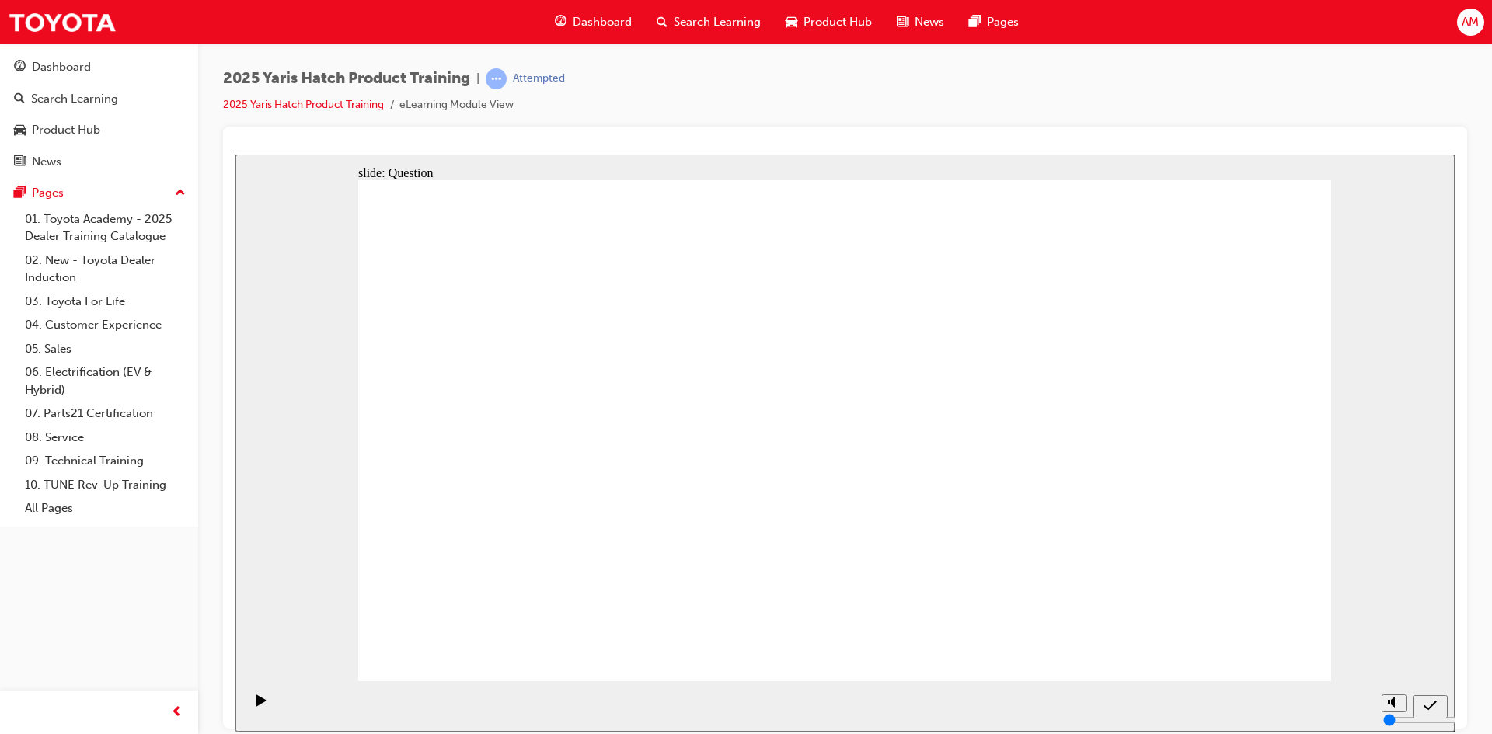
drag, startPoint x: 1183, startPoint y: 393, endPoint x: 850, endPoint y: 568, distance: 376.4
drag, startPoint x: 625, startPoint y: 590, endPoint x: 633, endPoint y: 582, distance: 11.6
